Goal: Navigation & Orientation: Find specific page/section

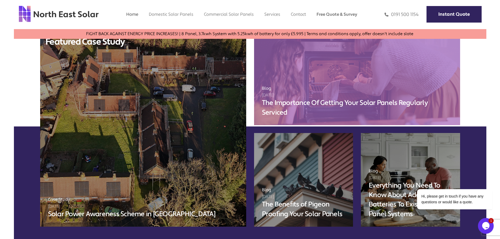
scroll to position [1968, 0]
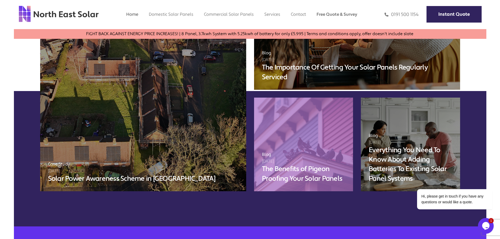
click at [326, 120] on link "Blog 14 August 2025 The Benefits of Pigeon Proofing Your Solar Panels" at bounding box center [303, 145] width 99 height 94
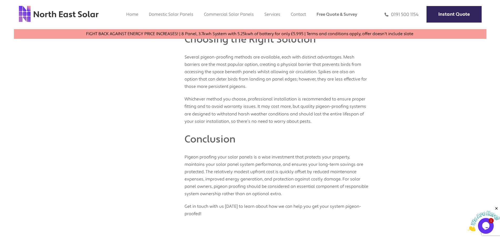
scroll to position [735, 0]
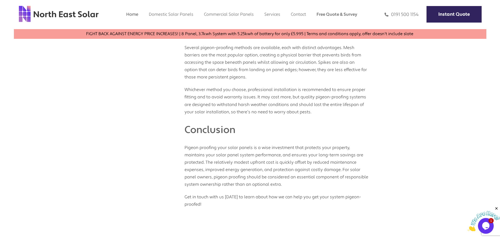
click at [129, 12] on link "Home" at bounding box center [132, 15] width 12 height 6
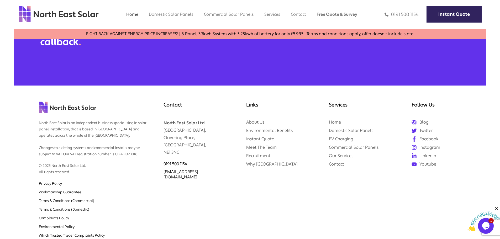
scroll to position [2230, 0]
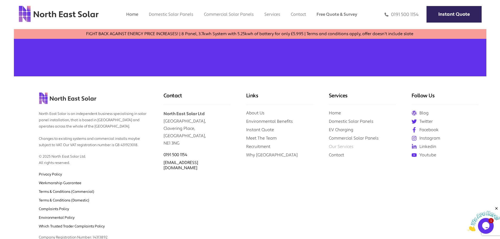
click at [347, 144] on link "Our Services" at bounding box center [341, 147] width 25 height 6
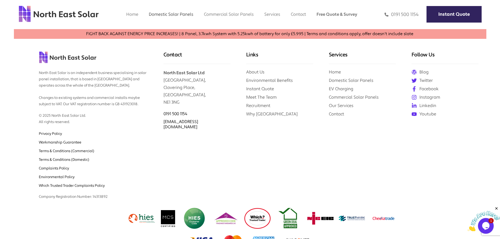
scroll to position [1410, 0]
